Goal: Task Accomplishment & Management: Manage account settings

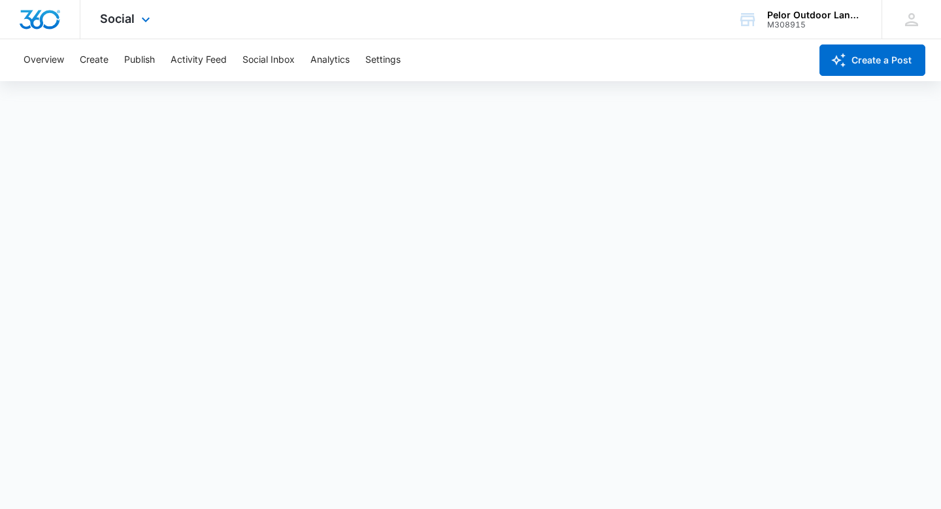
click at [37, 33] on div at bounding box center [40, 19] width 80 height 39
click at [39, 24] on img "Dashboard" at bounding box center [40, 20] width 42 height 20
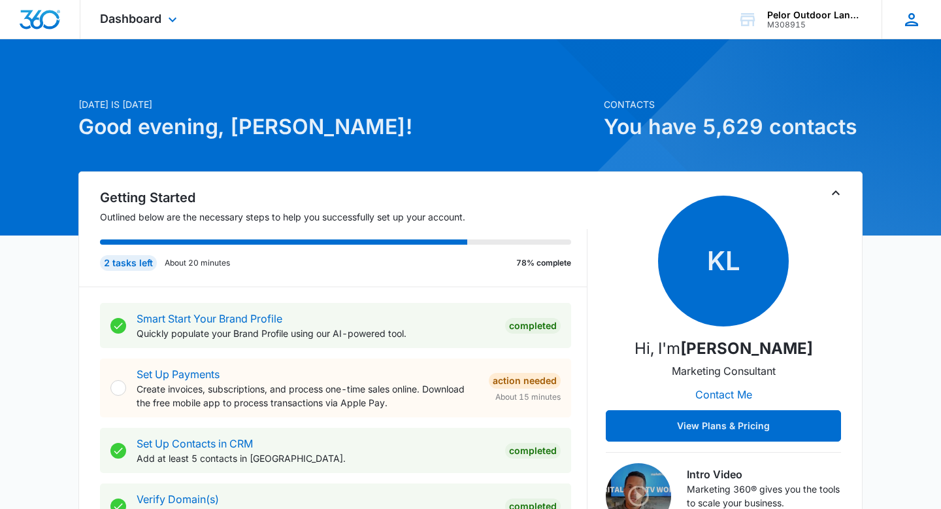
click at [915, 25] on icon at bounding box center [911, 19] width 13 height 13
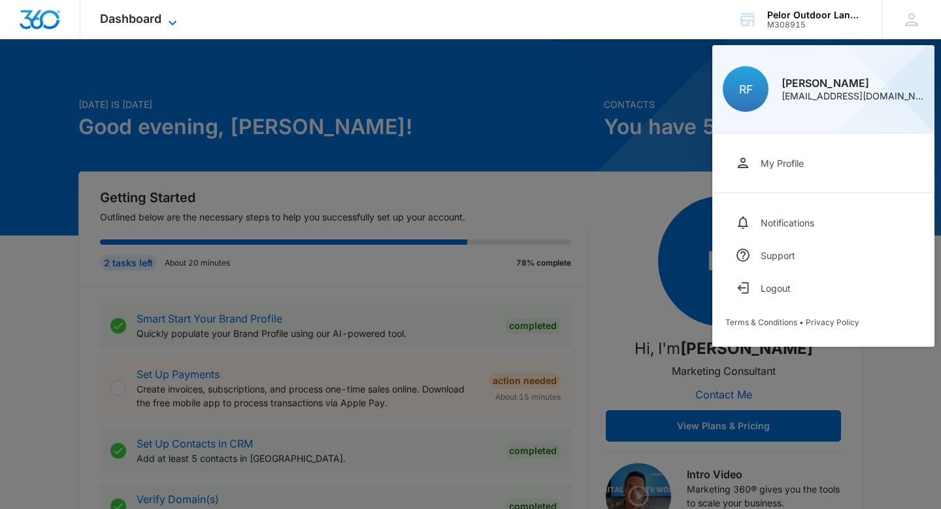
click at [148, 20] on span "Dashboard" at bounding box center [130, 19] width 61 height 14
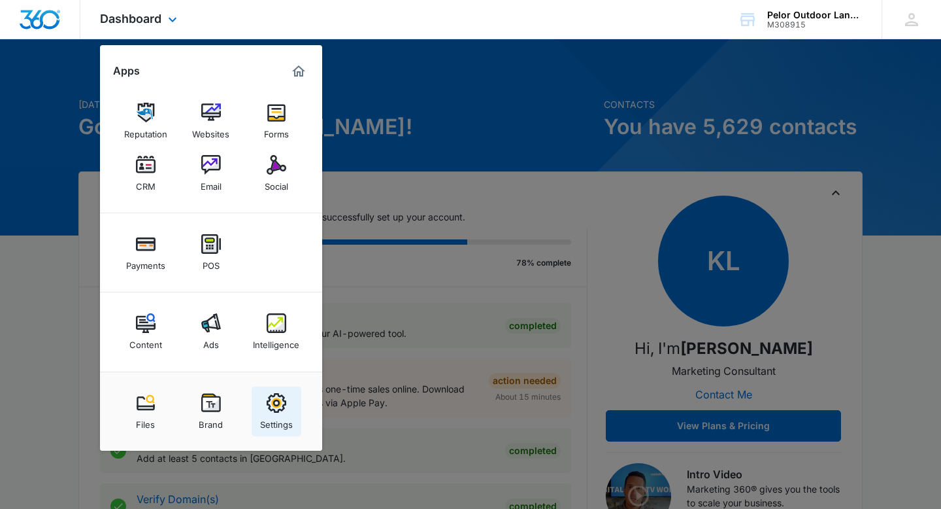
click at [277, 407] on img at bounding box center [277, 403] width 20 height 20
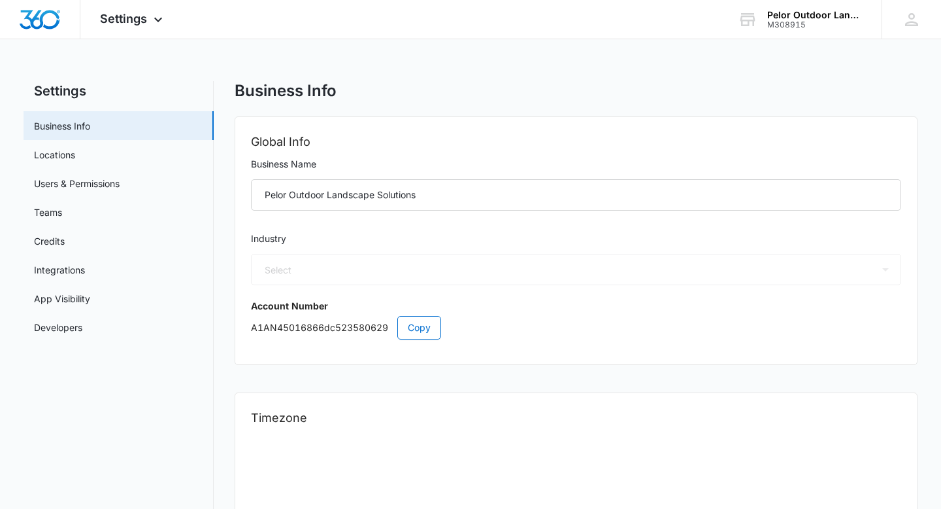
select select "5"
select select "US"
select select "America/New_York"
click at [109, 181] on link "Users & Permissions" at bounding box center [77, 183] width 86 height 14
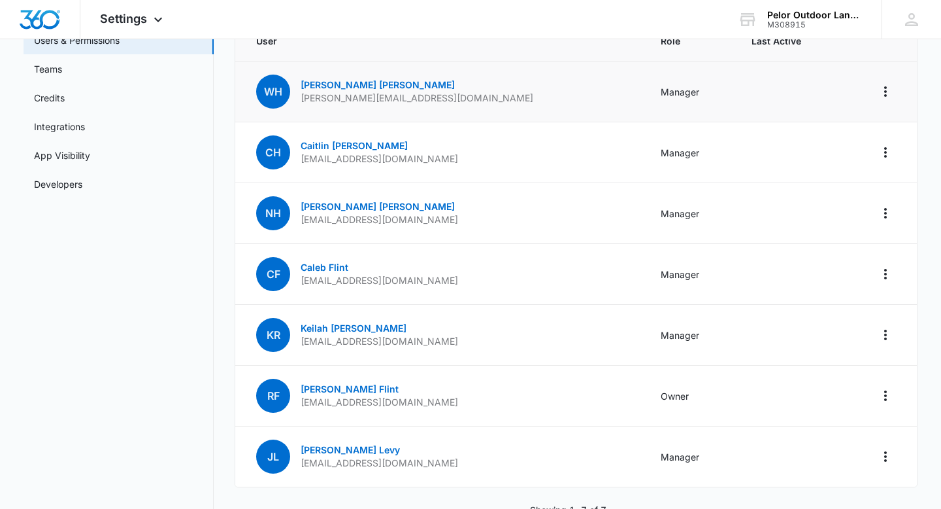
scroll to position [140, 0]
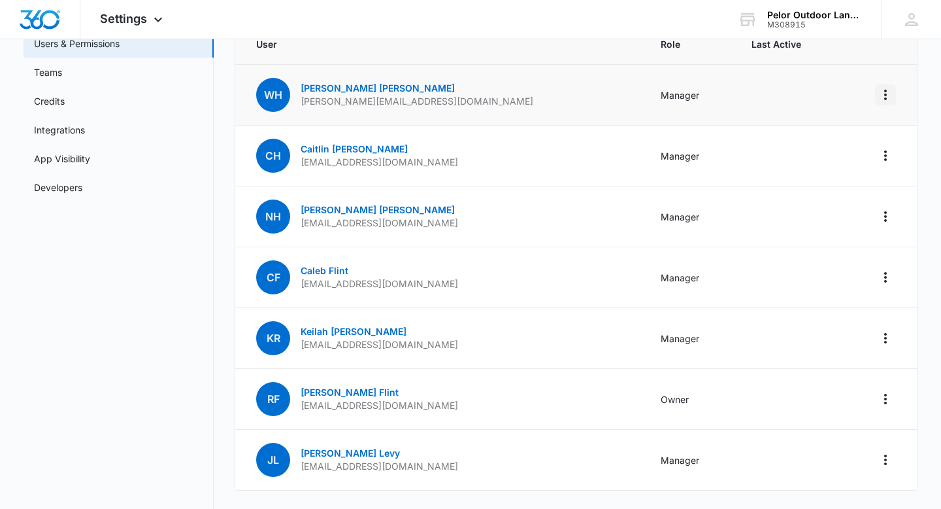
click at [886, 95] on icon "Actions" at bounding box center [886, 95] width 16 height 16
click at [816, 150] on div "Remove User" at bounding box center [821, 150] width 88 height 9
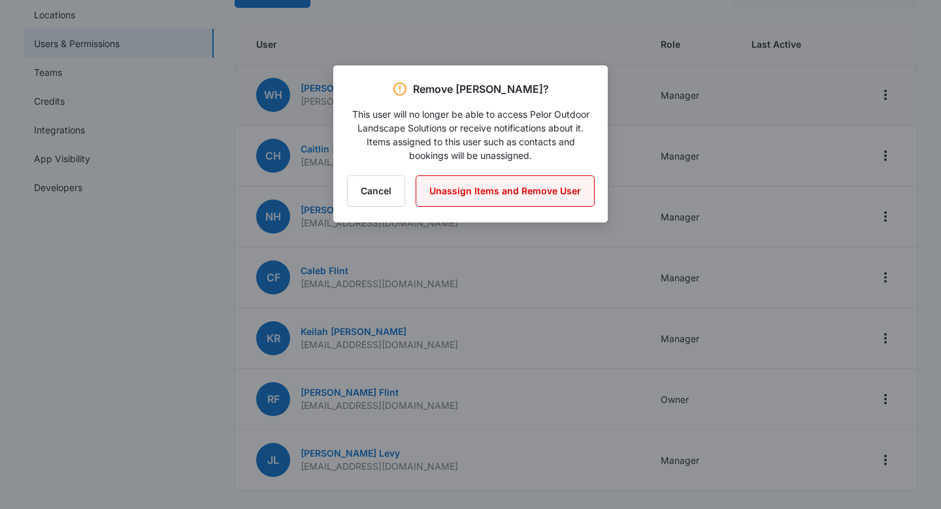
click at [457, 195] on button "Unassign Items and Remove User" at bounding box center [505, 190] width 179 height 31
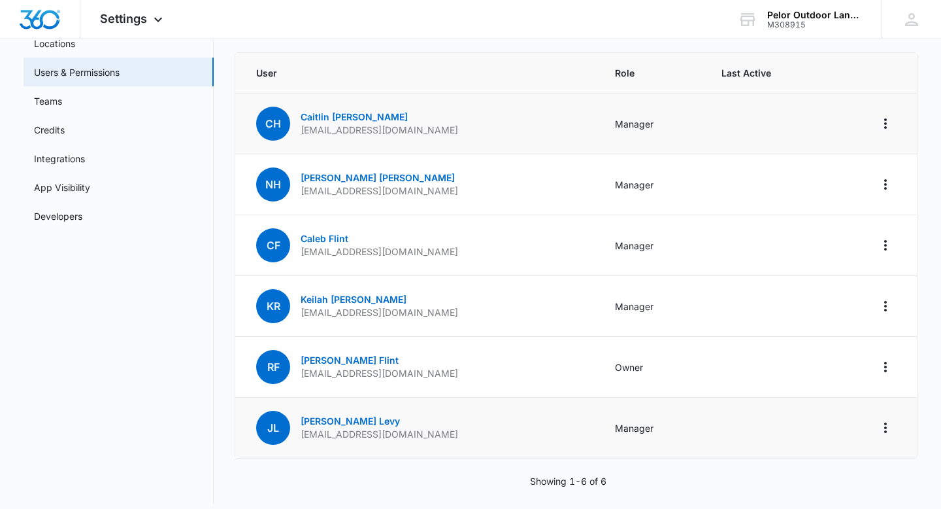
scroll to position [122, 0]
